Goal: Task Accomplishment & Management: Manage account settings

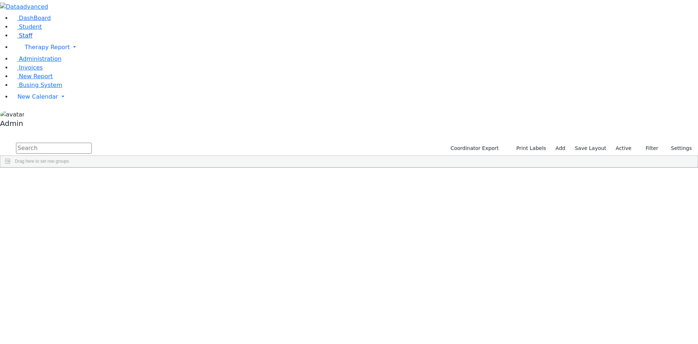
click at [25, 39] on span "Staff" at bounding box center [25, 35] width 13 height 7
click at [92, 143] on input "text" at bounding box center [54, 148] width 76 height 11
type input "mein"
click at [86, 179] on div "Meina" at bounding box center [65, 184] width 43 height 10
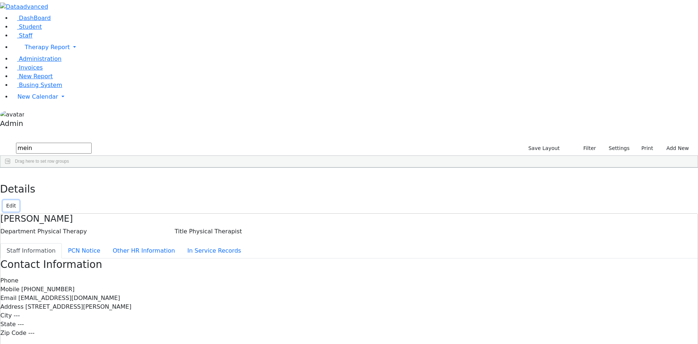
click at [19, 200] on button "Edit" at bounding box center [11, 205] width 16 height 11
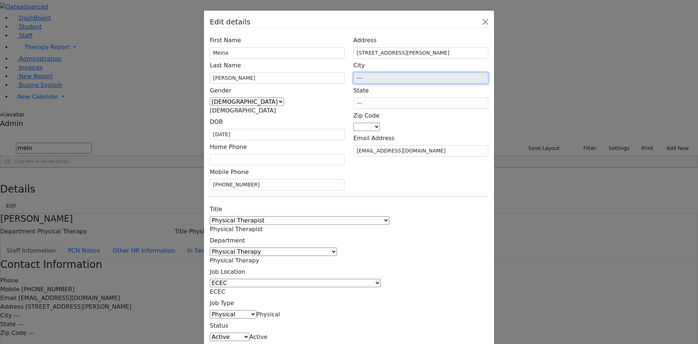
click at [455, 84] on input "---" at bounding box center [421, 77] width 135 height 11
click at [440, 84] on input "---" at bounding box center [421, 77] width 135 height 11
drag, startPoint x: 440, startPoint y: 106, endPoint x: 420, endPoint y: 103, distance: 19.8
click at [439, 84] on input "---" at bounding box center [421, 77] width 135 height 11
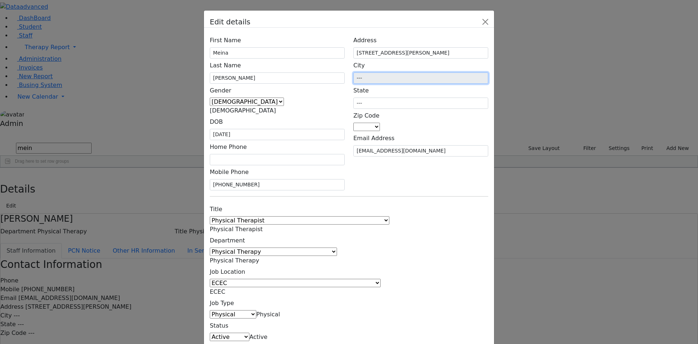
drag, startPoint x: 415, startPoint y: 103, endPoint x: 423, endPoint y: 103, distance: 7.6
click at [423, 84] on input "---" at bounding box center [421, 77] width 135 height 11
click at [380, 127] on span at bounding box center [380, 126] width 0 height 7
type input "07450"
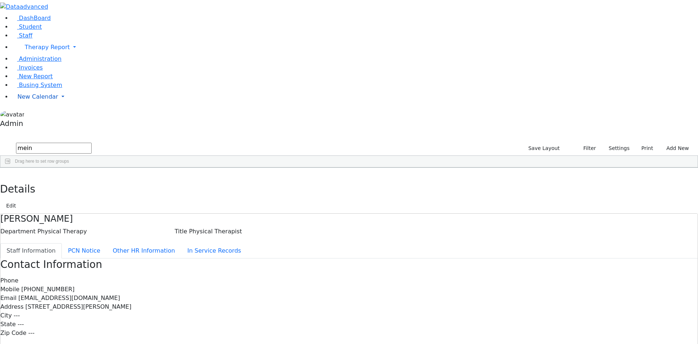
click at [35, 51] on span "New Calendar" at bounding box center [47, 47] width 45 height 7
click at [39, 62] on span "Administration" at bounding box center [40, 58] width 43 height 7
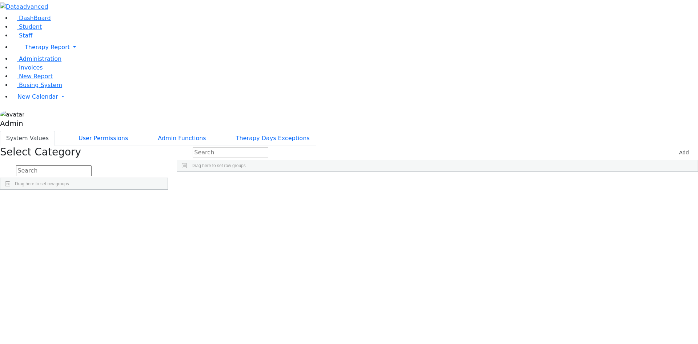
click at [92, 165] on input "text" at bounding box center [54, 170] width 76 height 11
type input "zip"
click at [163, 214] on link "Detail" at bounding box center [153, 219] width 20 height 11
click at [677, 147] on button "Add" at bounding box center [684, 152] width 16 height 11
click at [275, 184] on div "Press SPACE to select this row." at bounding box center [234, 189] width 115 height 10
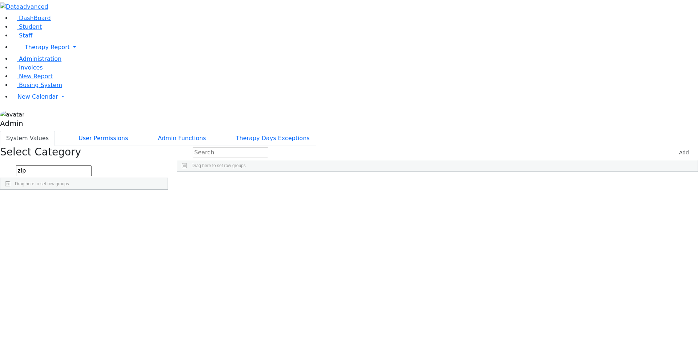
type input "07450"
click at [365, 184] on div "Press SPACE to deselect this row." at bounding box center [345, 189] width 106 height 10
type input "NJ"
click at [487, 184] on div "Press SPACE to deselect this row." at bounding box center [451, 189] width 106 height 10
type input "Ridgewood"
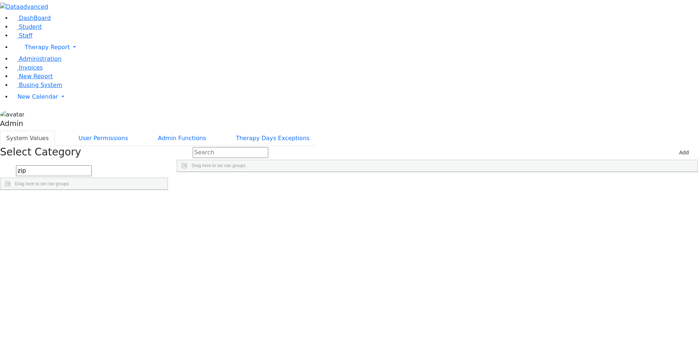
click at [398, 184] on div "NJ" at bounding box center [345, 189] width 106 height 10
click at [23, 39] on span "Staff" at bounding box center [25, 35] width 13 height 7
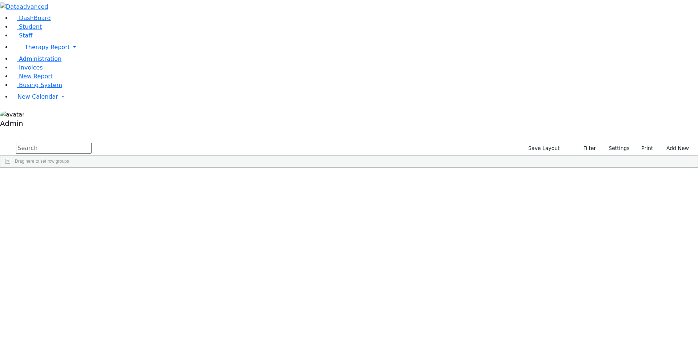
click at [92, 143] on input "text" at bounding box center [54, 148] width 76 height 11
type input "mein"
click at [86, 179] on div "Meina" at bounding box center [65, 184] width 43 height 10
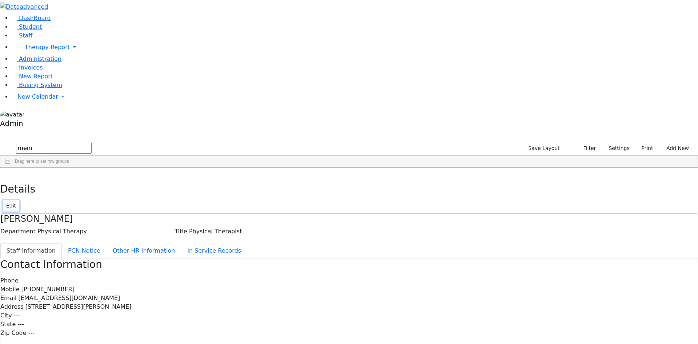
click at [19, 200] on button "Edit" at bounding box center [11, 205] width 16 height 11
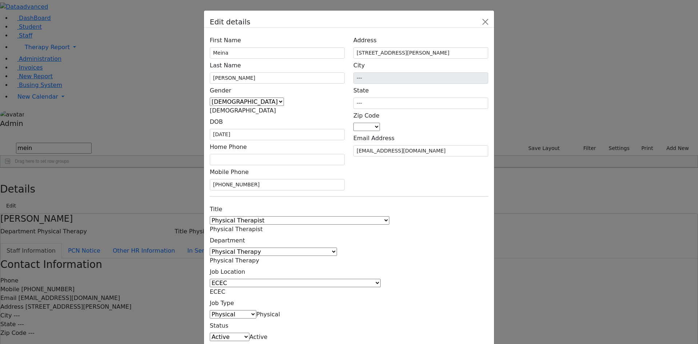
click at [380, 129] on span at bounding box center [380, 126] width 0 height 7
type input "074"
type input "Ridgewood"
type input "NJ"
select select "07450"
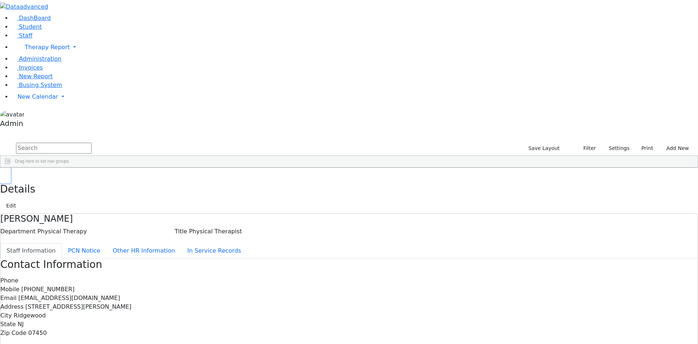
drag, startPoint x: 138, startPoint y: 10, endPoint x: 136, endPoint y: 13, distance: 3.7
click at [7, 173] on icon "button" at bounding box center [5, 175] width 4 height 4
click at [37, 30] on link "Student" at bounding box center [27, 26] width 30 height 7
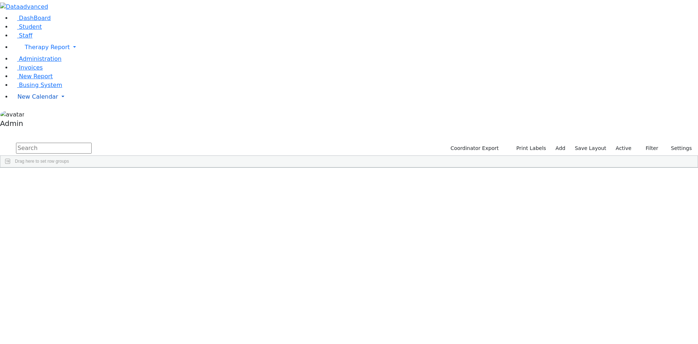
click at [45, 55] on link "New Calendar" at bounding box center [355, 47] width 687 height 15
click at [32, 115] on span "Calendar" at bounding box center [29, 111] width 26 height 7
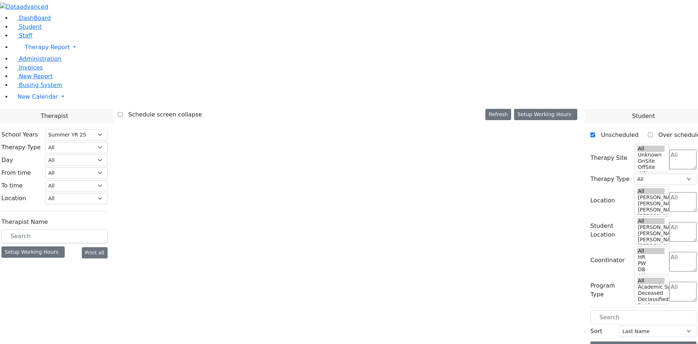
select select "211"
select select "1"
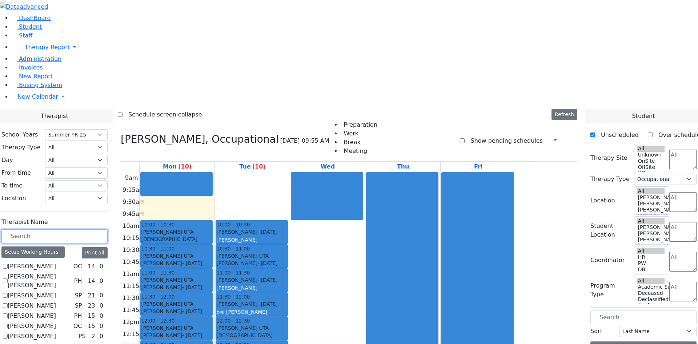
click at [108, 229] on input "text" at bounding box center [54, 236] width 106 height 14
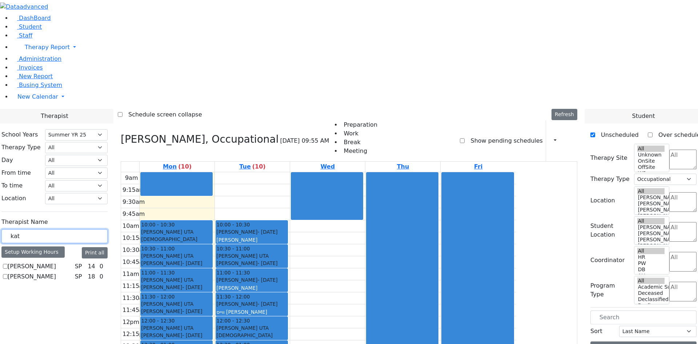
type input "kat"
click at [56, 262] on label "[PERSON_NAME]" at bounding box center [32, 266] width 48 height 9
click at [8, 264] on input "[PERSON_NAME]" at bounding box center [5, 266] width 5 height 5
checkbox input "true"
select select "3"
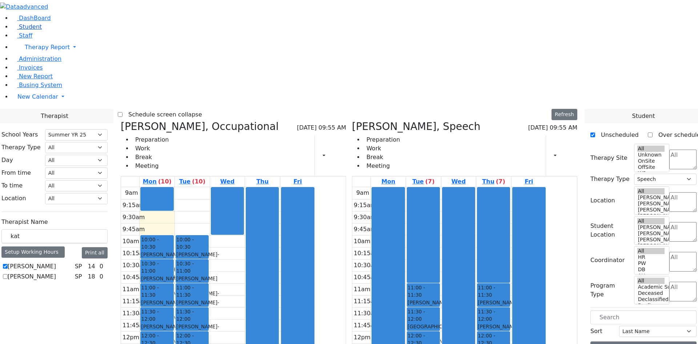
click at [35, 30] on link "Student" at bounding box center [27, 26] width 30 height 7
